Goal: Navigation & Orientation: Find specific page/section

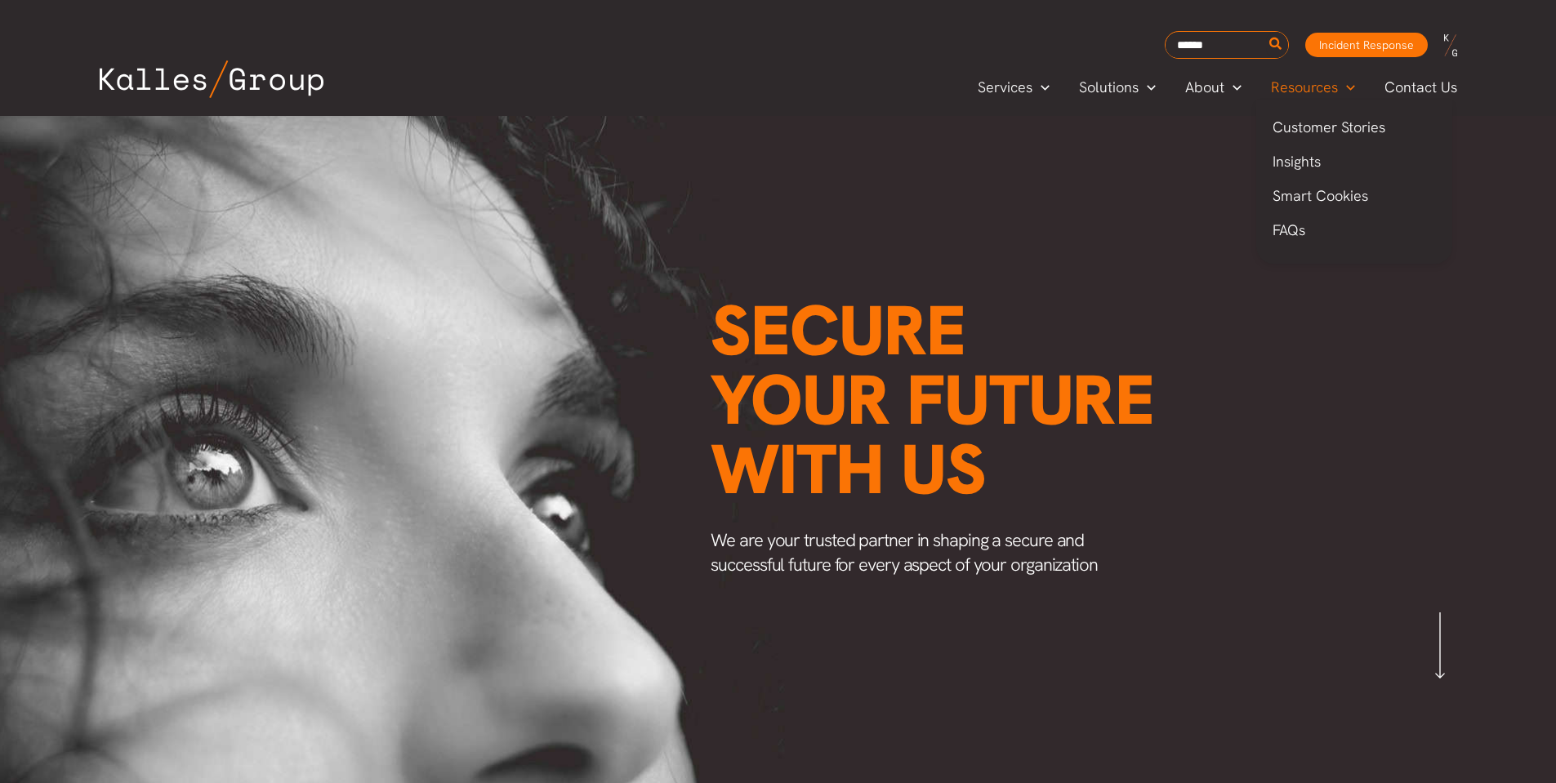
scroll to position [0, 1917]
click at [1215, 81] on span "About" at bounding box center [1204, 87] width 39 height 25
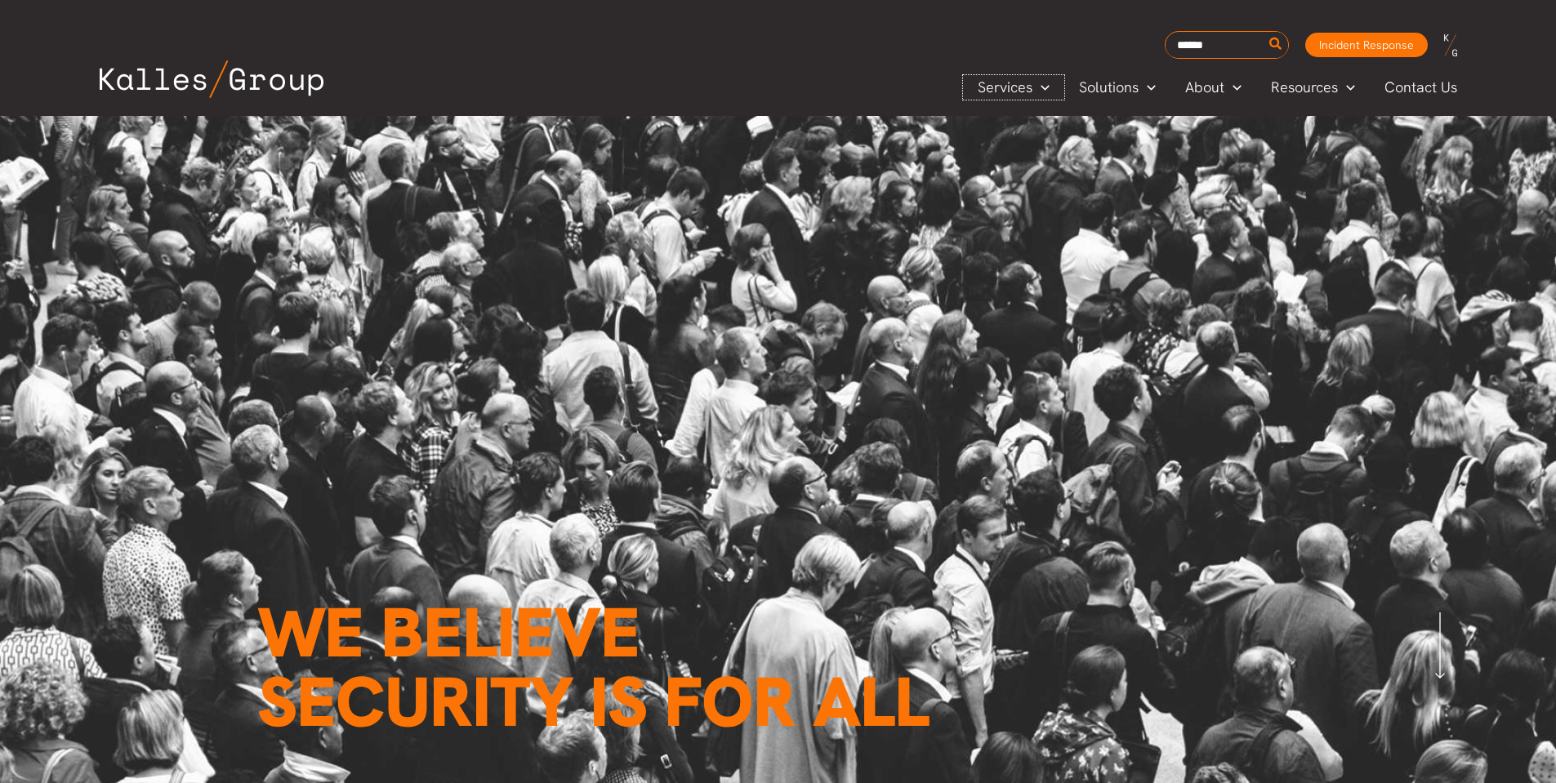
click at [1031, 90] on span "Services" at bounding box center [1005, 87] width 55 height 25
click at [1039, 87] on span "Menu Toggle" at bounding box center [1041, 87] width 17 height 19
click at [1051, 87] on link "Services" at bounding box center [1013, 87] width 101 height 25
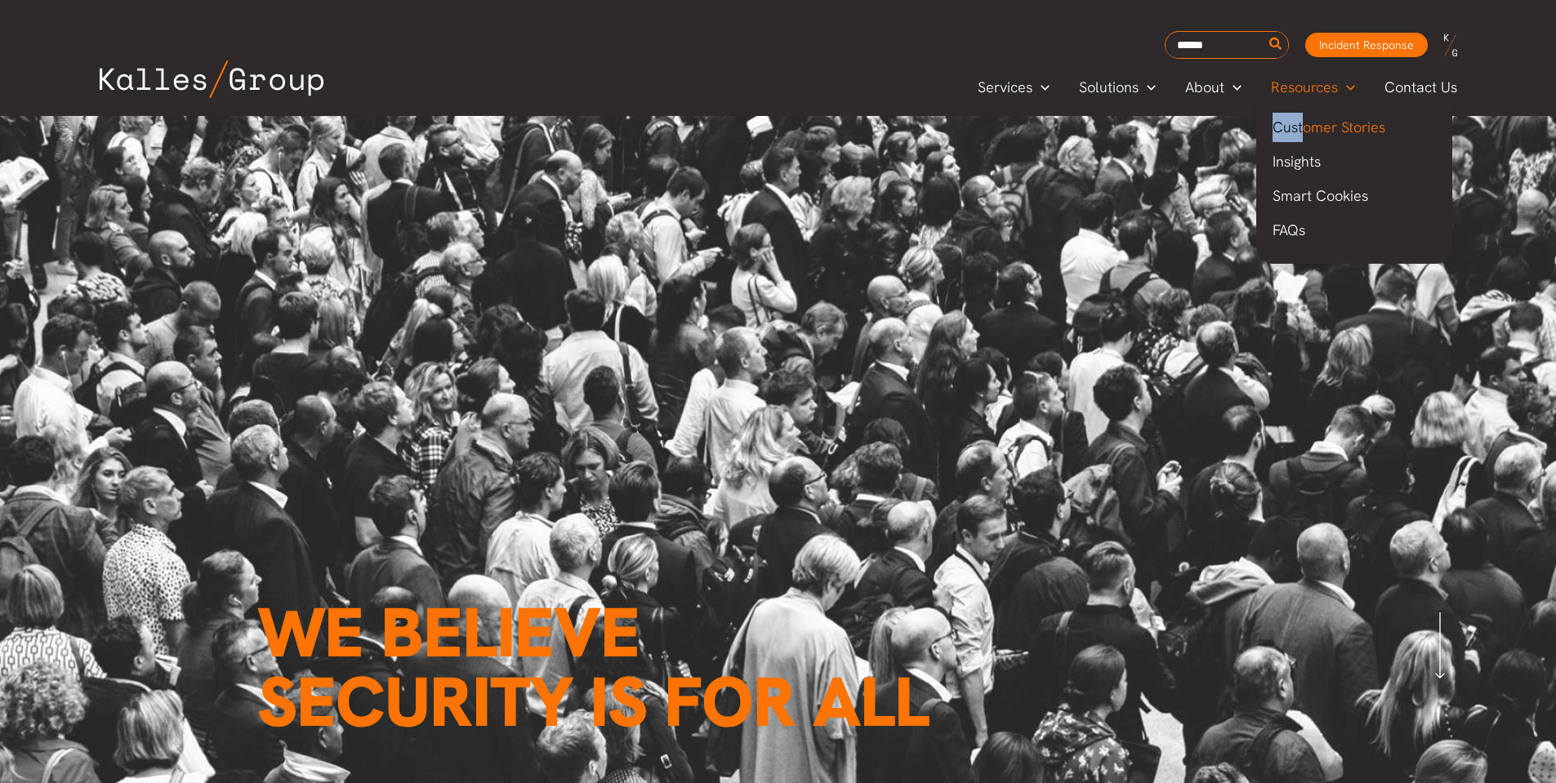
drag, startPoint x: 1296, startPoint y: 97, endPoint x: 1304, endPoint y: 126, distance: 29.7
click at [1304, 126] on ul "Customer Stories Insights Smart Cookies FAQs" at bounding box center [1354, 182] width 196 height 164
click at [1310, 129] on span "Customer Stories" at bounding box center [1329, 127] width 113 height 19
